Goal: Task Accomplishment & Management: Use online tool/utility

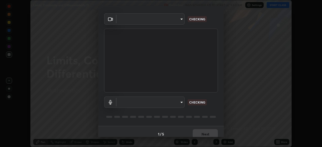
scroll to position [16, 0]
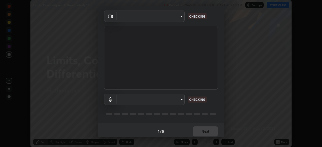
type input "85d16ec95aa84cac57c58139e5cfc4bfb0706547449b22b2f8fda69051d4463f"
click at [180, 99] on body "Erase all Limits, Continuity and Differentiability 11 Recording WAS SCHEDULED T…" at bounding box center [161, 73] width 322 height 147
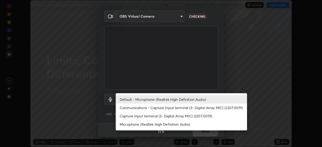
click at [176, 124] on li "Microphone (Realtek High Definition Audio)" at bounding box center [181, 124] width 131 height 8
type input "9d4408a90a760b4a8fb8b140e125e28eb8d2e680e785984b6402020b8f06267f"
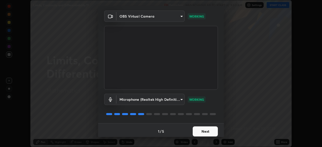
click at [205, 131] on button "Next" at bounding box center [205, 132] width 25 height 10
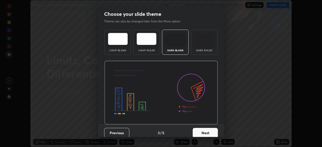
click at [209, 133] on button "Next" at bounding box center [205, 133] width 25 height 10
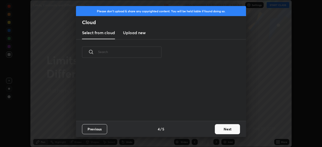
click at [221, 133] on button "Next" at bounding box center [227, 129] width 25 height 10
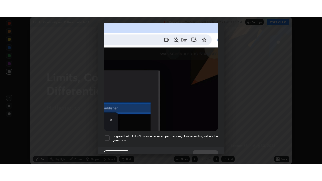
scroll to position [121, 0]
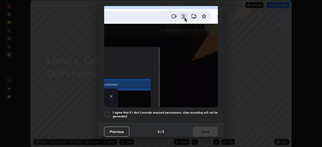
click at [204, 115] on h5 "I agree that if I don't provide required permissions, class recording will not …" at bounding box center [165, 115] width 105 height 8
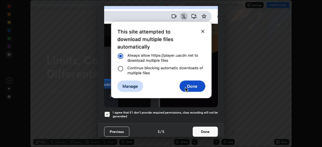
click at [207, 130] on button "Done" at bounding box center [205, 132] width 25 height 10
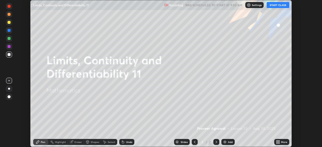
click at [277, 6] on button "START CLASS" at bounding box center [278, 5] width 23 height 6
click at [279, 143] on icon at bounding box center [279, 143] width 1 height 1
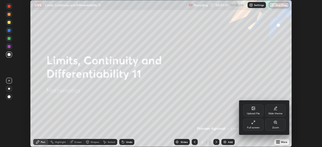
click at [255, 125] on div "Full screen" at bounding box center [254, 125] width 20 height 12
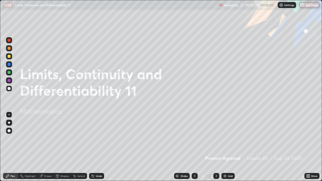
scroll to position [181, 322]
click at [225, 147] on img at bounding box center [225, 176] width 4 height 4
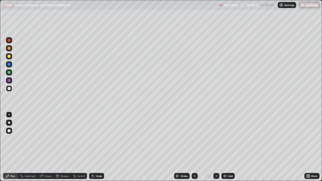
click at [10, 57] on div at bounding box center [9, 56] width 3 height 3
click at [225, 147] on img at bounding box center [225, 176] width 4 height 4
click at [12, 89] on div at bounding box center [9, 89] width 6 height 6
click at [225, 147] on img at bounding box center [225, 176] width 4 height 4
click at [95, 147] on div "Undo" at bounding box center [96, 176] width 15 height 6
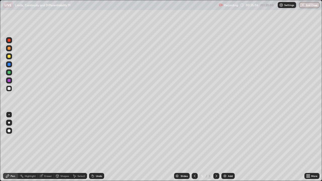
click at [224, 147] on img at bounding box center [225, 176] width 4 height 4
click at [9, 57] on div at bounding box center [9, 56] width 3 height 3
click at [10, 88] on div at bounding box center [9, 88] width 3 height 3
click at [51, 147] on div "Eraser" at bounding box center [48, 176] width 8 height 3
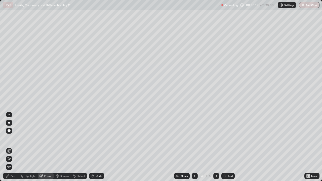
click at [15, 147] on div "Pen" at bounding box center [10, 176] width 15 height 6
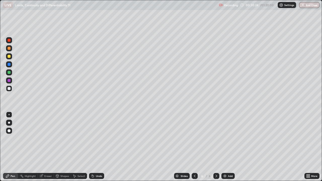
click at [10, 57] on div at bounding box center [9, 56] width 3 height 3
click at [224, 147] on img at bounding box center [225, 176] width 4 height 4
click at [10, 89] on div at bounding box center [9, 88] width 3 height 3
click at [96, 147] on div "Undo" at bounding box center [99, 176] width 6 height 3
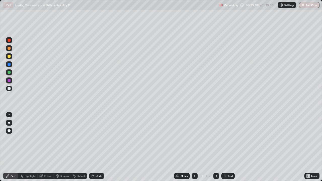
click at [96, 147] on div "Undo" at bounding box center [99, 176] width 6 height 3
click at [10, 56] on div at bounding box center [9, 56] width 3 height 3
click at [226, 147] on img at bounding box center [225, 176] width 4 height 4
click at [10, 89] on div at bounding box center [9, 88] width 3 height 3
click at [96, 147] on div "Undo" at bounding box center [99, 176] width 6 height 3
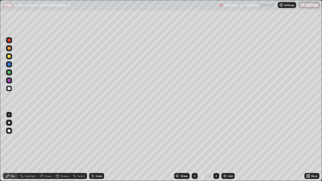
click at [97, 147] on div "Undo" at bounding box center [99, 176] width 6 height 3
click at [93, 147] on icon at bounding box center [93, 177] width 2 height 2
click at [94, 147] on icon at bounding box center [93, 176] width 4 height 4
click at [195, 147] on icon at bounding box center [195, 176] width 4 height 4
click at [194, 147] on icon at bounding box center [195, 176] width 4 height 4
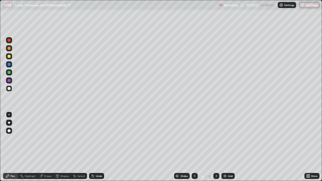
click at [216, 147] on icon at bounding box center [217, 176] width 4 height 4
click at [194, 147] on icon at bounding box center [195, 176] width 4 height 4
click at [216, 147] on icon at bounding box center [217, 176] width 4 height 4
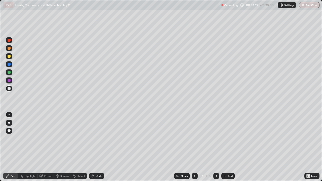
click at [215, 147] on icon at bounding box center [217, 176] width 4 height 4
click at [226, 147] on div "Add" at bounding box center [228, 176] width 13 height 6
click at [94, 147] on div "Undo" at bounding box center [96, 176] width 15 height 6
click at [225, 147] on img at bounding box center [225, 176] width 4 height 4
click at [10, 56] on div at bounding box center [9, 56] width 3 height 3
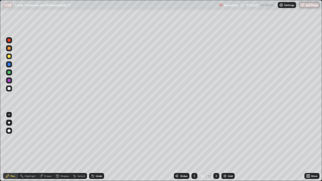
click at [10, 88] on div at bounding box center [9, 88] width 3 height 3
click at [9, 55] on div at bounding box center [9, 56] width 3 height 3
click at [10, 90] on div at bounding box center [9, 88] width 3 height 3
click at [9, 57] on div at bounding box center [9, 56] width 3 height 3
click at [10, 72] on div at bounding box center [9, 72] width 3 height 3
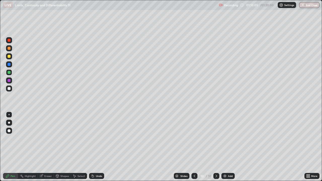
click at [12, 89] on div at bounding box center [9, 89] width 6 height 6
click at [9, 57] on div at bounding box center [9, 56] width 3 height 3
click at [12, 72] on div at bounding box center [9, 73] width 6 height 6
click at [293, 123] on button "Undo" at bounding box center [295, 126] width 15 height 6
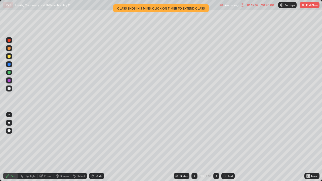
click at [97, 147] on div "Undo" at bounding box center [99, 176] width 6 height 3
click at [98, 147] on div "Undo" at bounding box center [99, 176] width 6 height 3
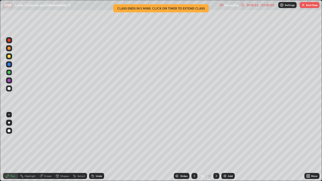
click at [98, 147] on div "Undo" at bounding box center [99, 176] width 6 height 3
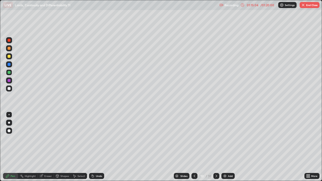
click at [98, 147] on div "Undo" at bounding box center [99, 176] width 6 height 3
click at [99, 147] on div "Undo" at bounding box center [99, 176] width 6 height 3
click at [308, 6] on button "End Class" at bounding box center [310, 5] width 20 height 6
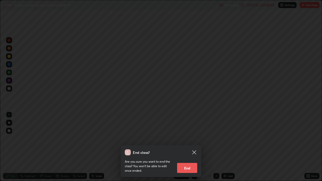
click at [191, 147] on button "End" at bounding box center [187, 168] width 20 height 10
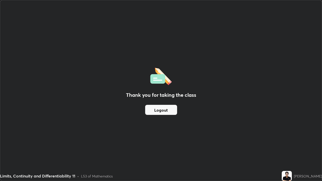
click at [290, 147] on img at bounding box center [287, 176] width 10 height 10
click at [289, 147] on img at bounding box center [287, 176] width 10 height 10
click at [287, 147] on img at bounding box center [287, 176] width 10 height 10
click at [291, 147] on img at bounding box center [287, 176] width 10 height 10
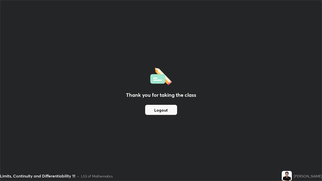
click at [168, 110] on button "Logout" at bounding box center [161, 110] width 32 height 10
